Goal: Transaction & Acquisition: Purchase product/service

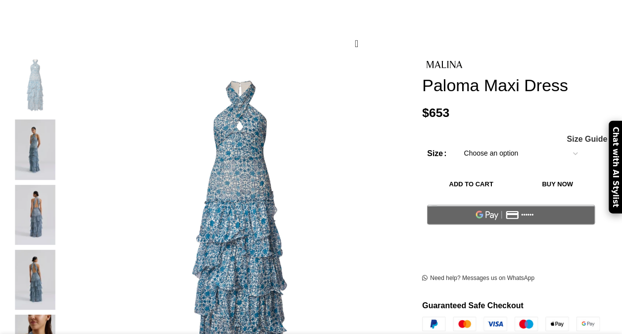
scroll to position [148, 0]
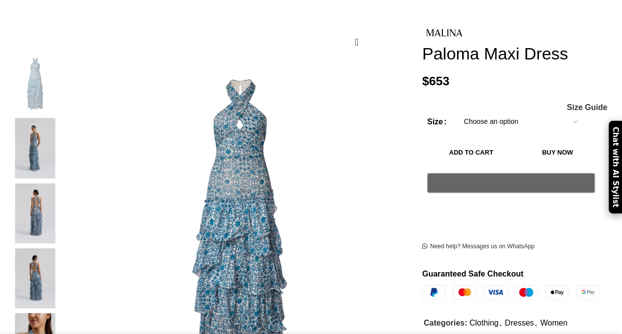
click at [38, 121] on img at bounding box center [35, 148] width 60 height 60
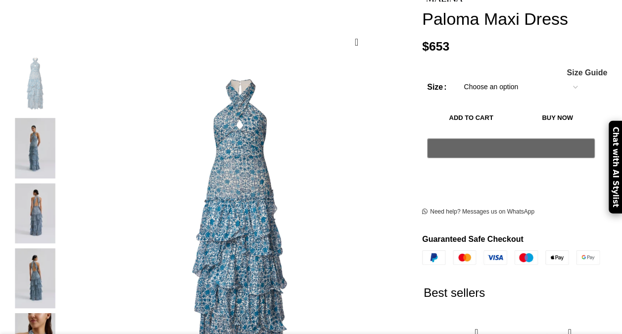
click at [44, 190] on img at bounding box center [35, 213] width 60 height 60
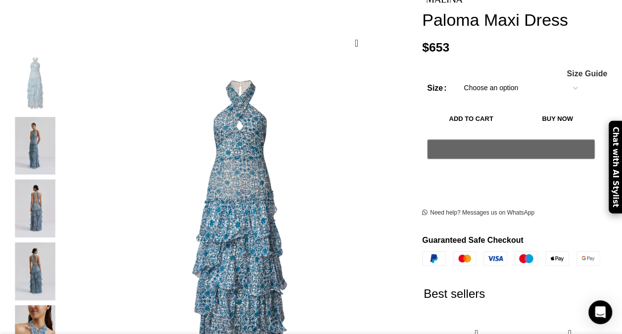
click at [48, 242] on img "4 / 7" at bounding box center [35, 271] width 60 height 58
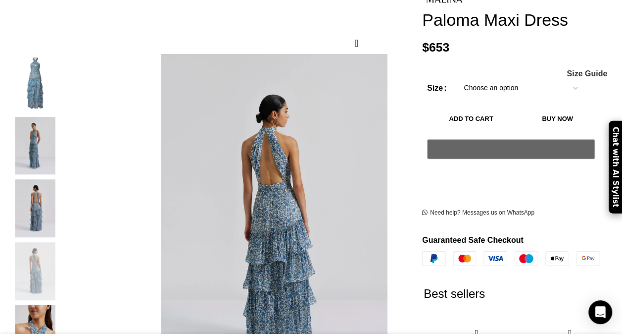
click at [45, 181] on img "3 / 7" at bounding box center [35, 208] width 60 height 58
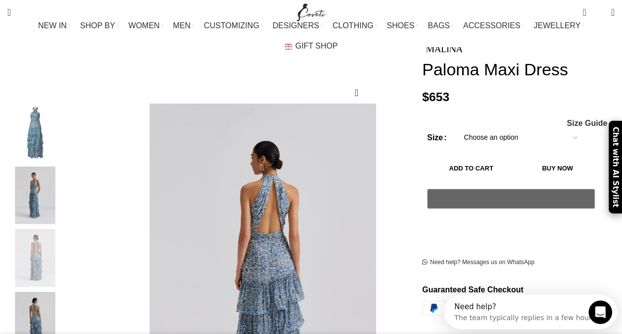
scroll to position [0, 0]
click at [40, 184] on img "2 / 7" at bounding box center [35, 195] width 60 height 58
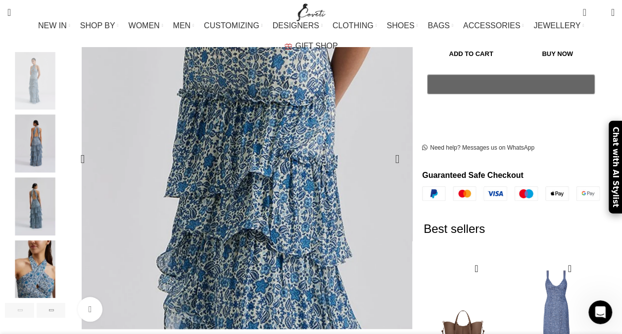
scroll to position [198, 0]
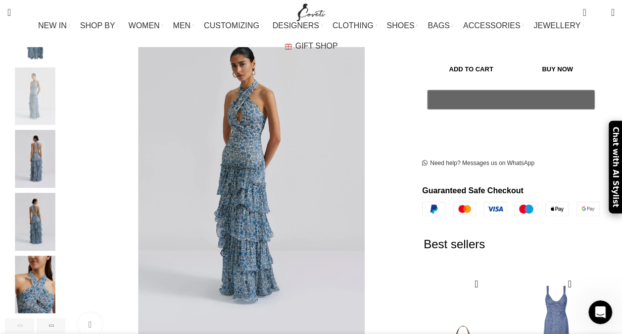
click at [44, 216] on img "4 / 7" at bounding box center [35, 221] width 60 height 58
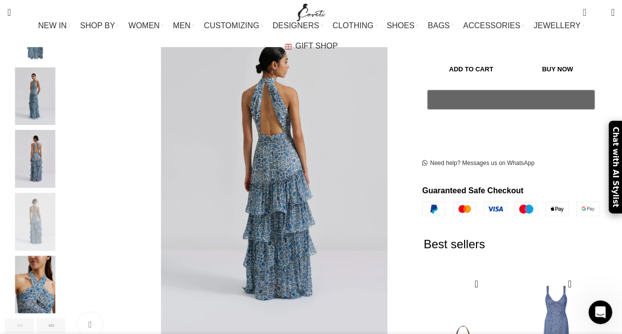
click at [44, 268] on img "5 / 7" at bounding box center [35, 284] width 60 height 58
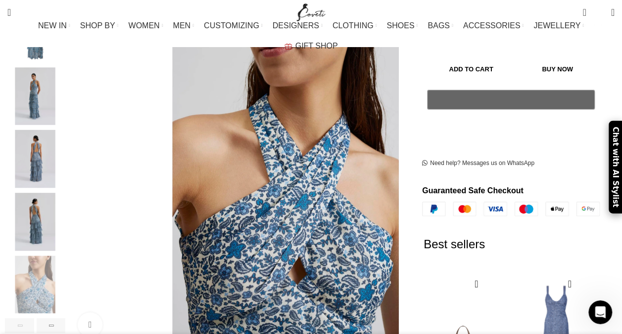
scroll to position [0, 312]
click at [58, 89] on img "2 / 7" at bounding box center [35, 96] width 60 height 58
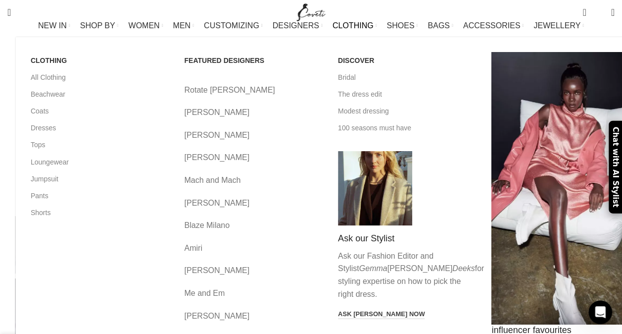
scroll to position [0, 521]
click at [37, 136] on link "Dresses" at bounding box center [100, 127] width 139 height 17
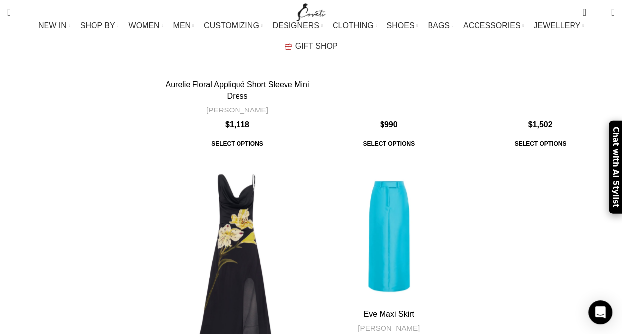
scroll to position [4256, 0]
